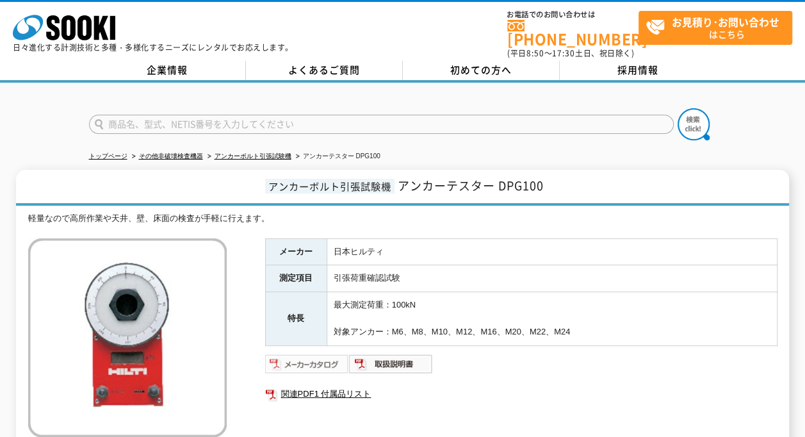
click at [323, 356] on img at bounding box center [307, 363] width 84 height 20
click at [396, 358] on img at bounding box center [391, 363] width 84 height 20
click at [271, 152] on link "アンカーボルト引張試験機" at bounding box center [252, 155] width 77 height 7
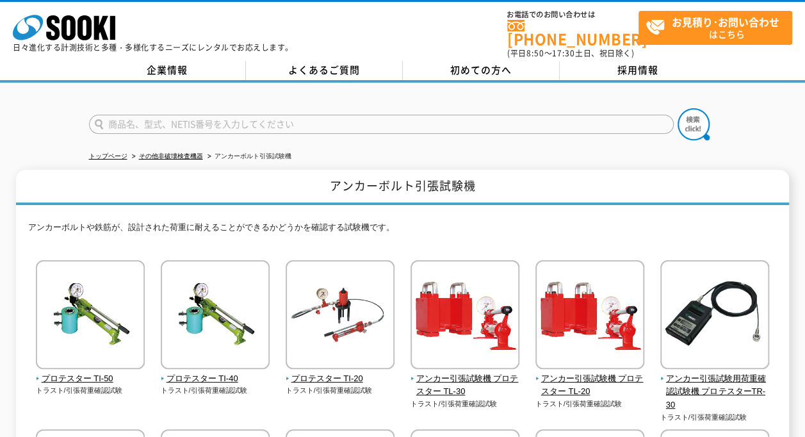
click at [401, 221] on p "アンカーボルトや鉄筋が、設計された荷重に耐えることができるかどうかを確認する試験機です。" at bounding box center [402, 231] width 749 height 20
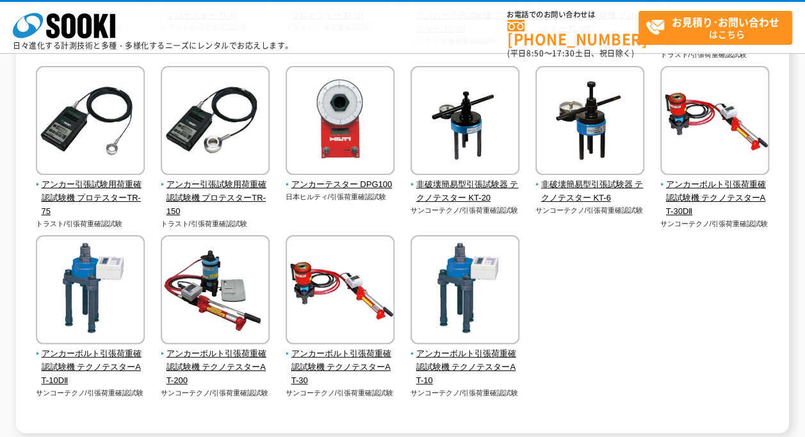
scroll to position [320, 0]
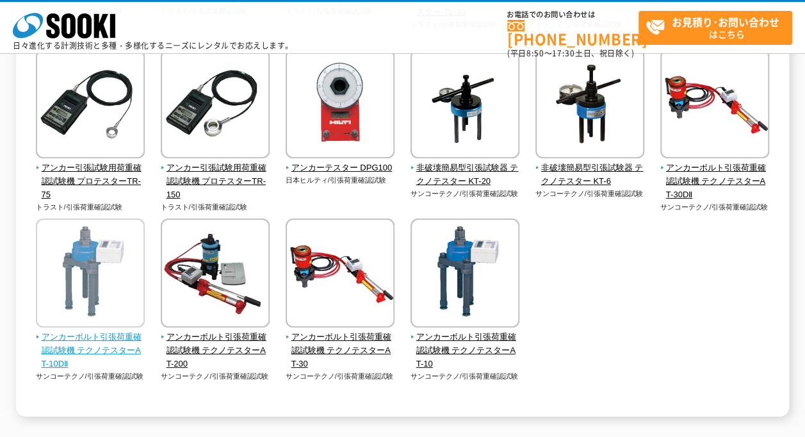
click at [110, 337] on span "アンカーボルト引張荷重確認試験機 テクノテスターAT-10DⅡ" at bounding box center [90, 350] width 109 height 40
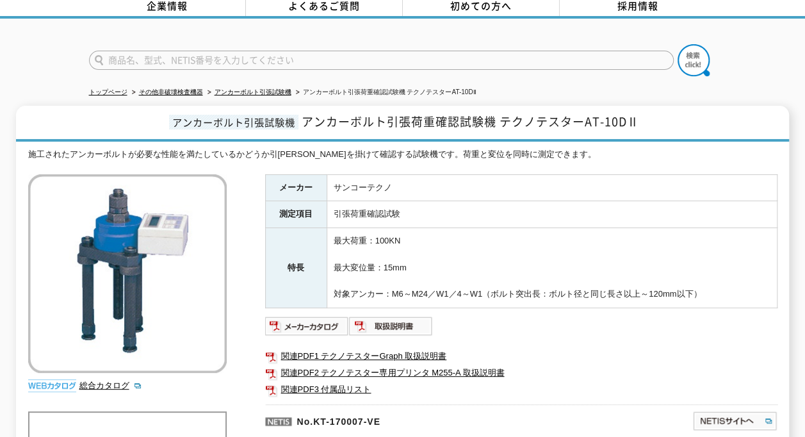
scroll to position [128, 0]
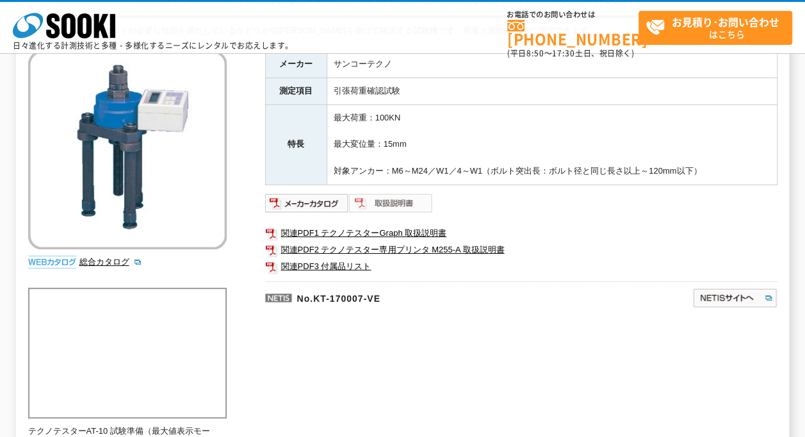
click at [375, 202] on img at bounding box center [391, 203] width 84 height 20
click at [382, 204] on img at bounding box center [391, 203] width 84 height 20
click at [333, 205] on img at bounding box center [307, 203] width 84 height 20
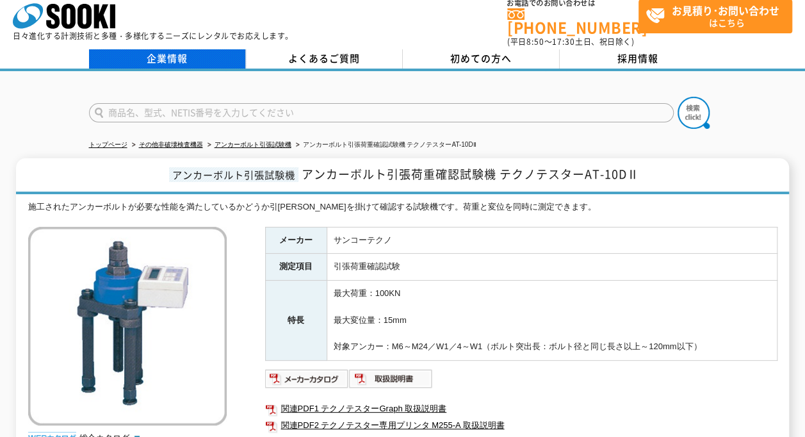
scroll to position [0, 0]
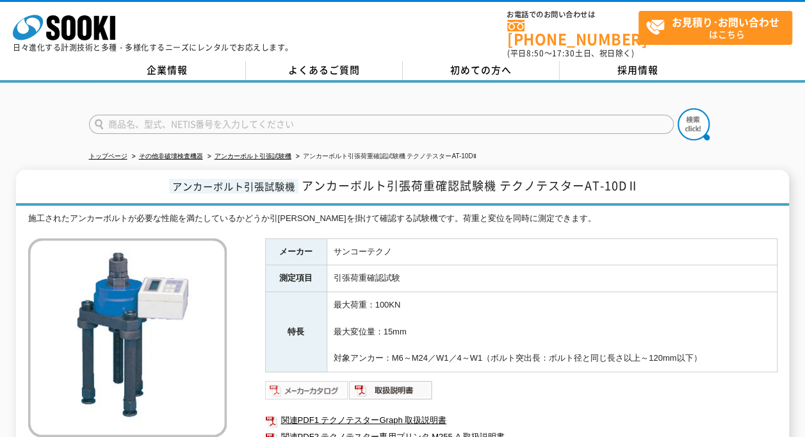
click at [310, 380] on img at bounding box center [307, 390] width 84 height 20
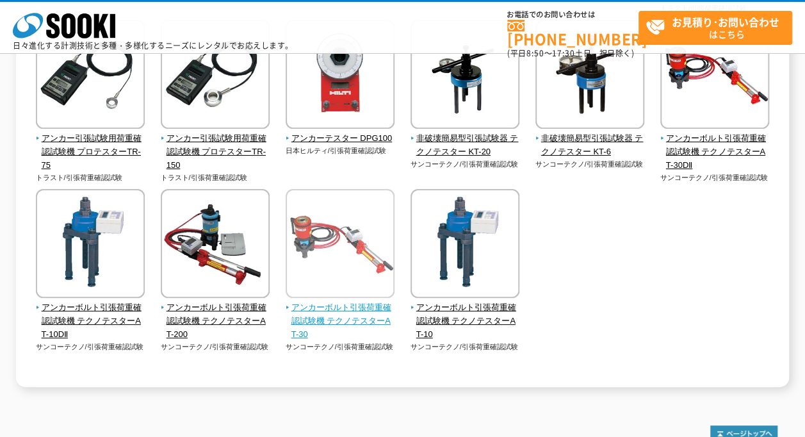
scroll to position [448, 0]
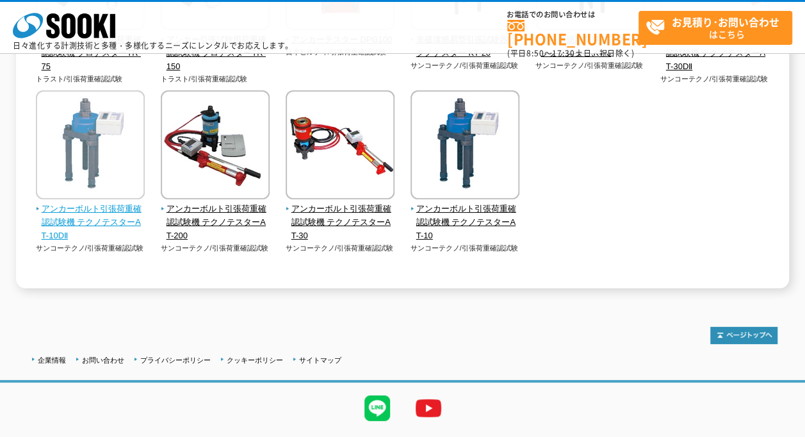
click at [104, 209] on span "アンカーボルト引張荷重確認試験機 テクノテスターAT-10DⅡ" at bounding box center [90, 222] width 109 height 40
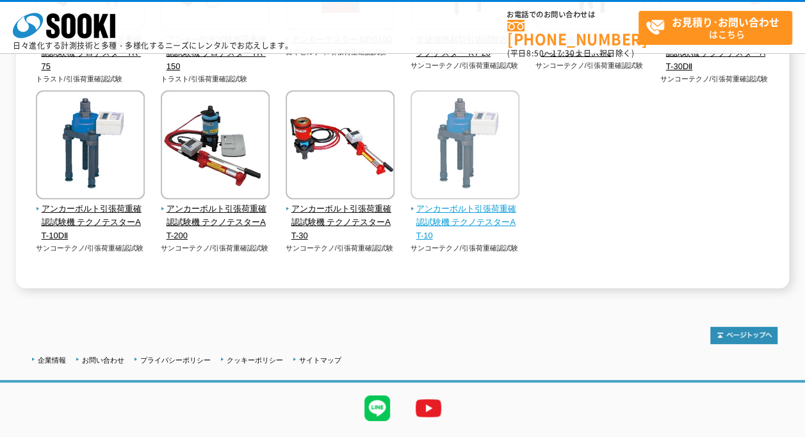
click at [443, 211] on span "アンカーボルト引張荷重確認試験機 テクノテスターAT-10" at bounding box center [464, 222] width 109 height 40
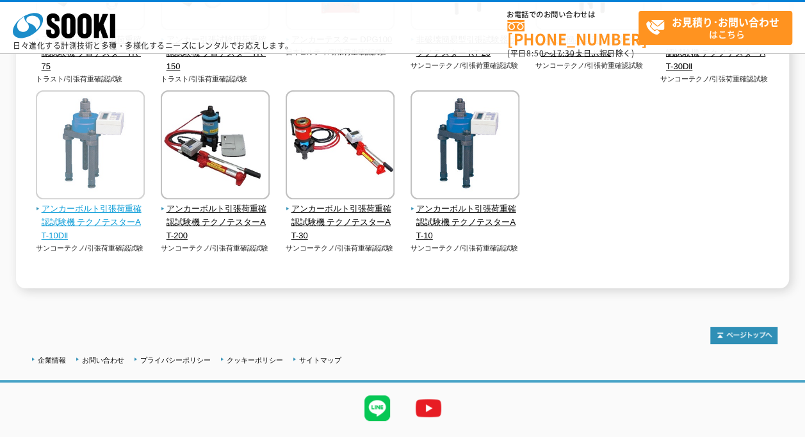
click at [106, 208] on span "アンカーボルト引張荷重確認試験機 テクノテスターAT-10DⅡ" at bounding box center [90, 222] width 109 height 40
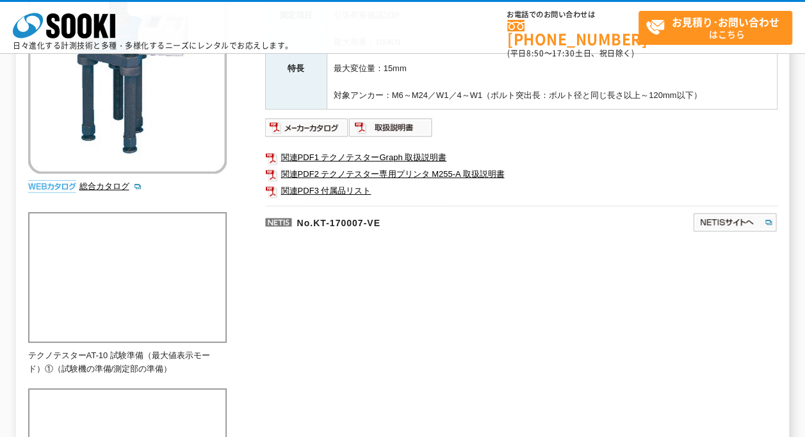
scroll to position [256, 0]
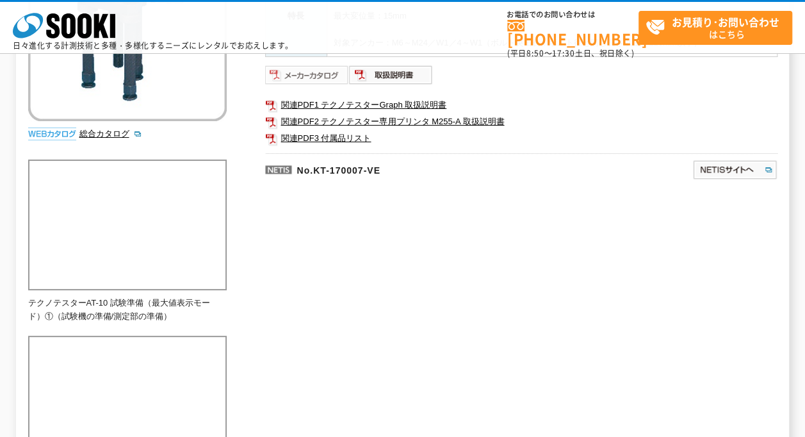
click at [294, 72] on img at bounding box center [307, 75] width 84 height 20
